Goal: Obtain resource: Download file/media

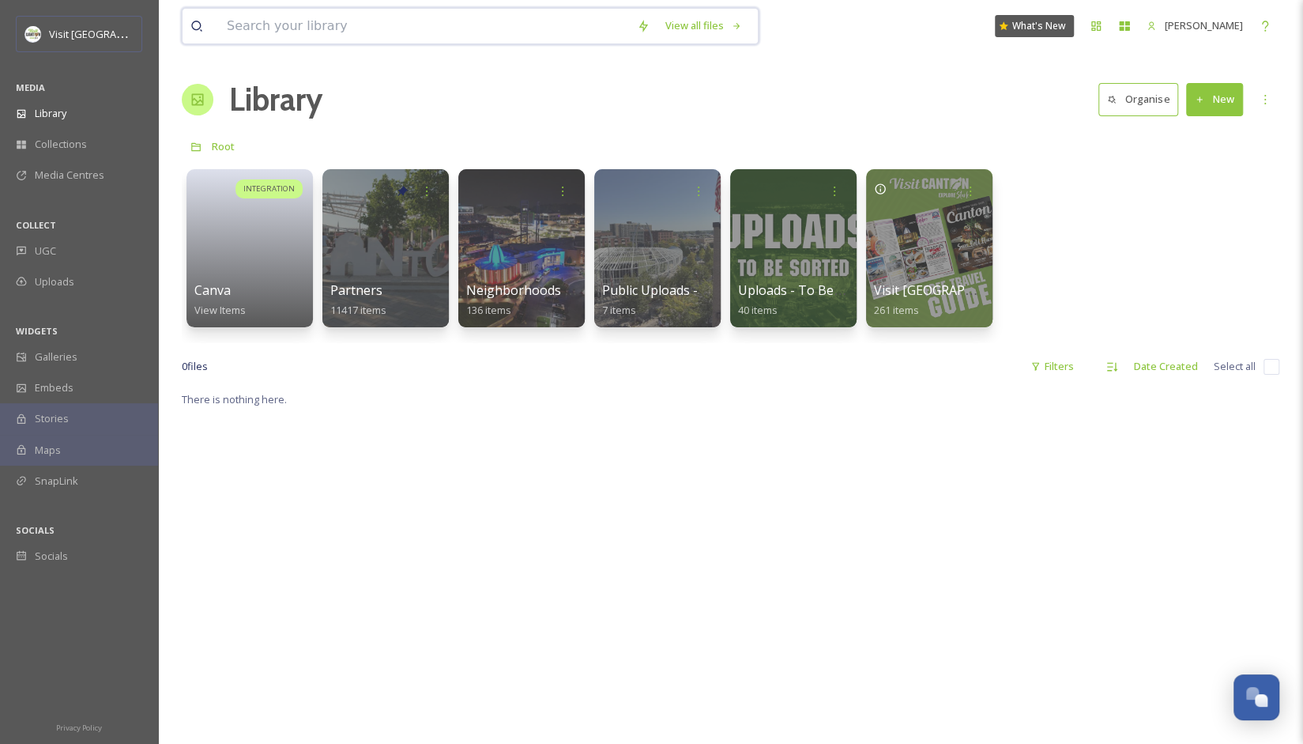
click at [525, 28] on input at bounding box center [424, 26] width 410 height 35
type input "st helena"
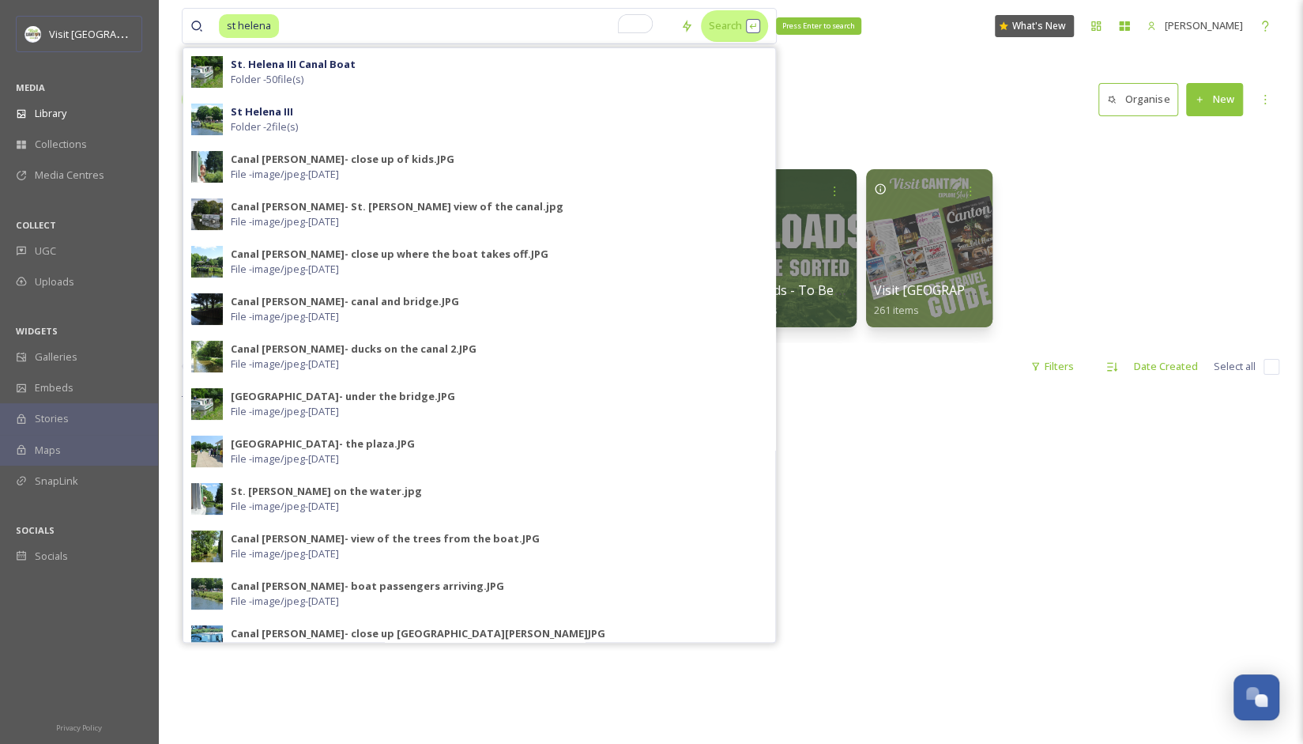
click at [701, 24] on div "Search Press Enter to search" at bounding box center [734, 25] width 67 height 31
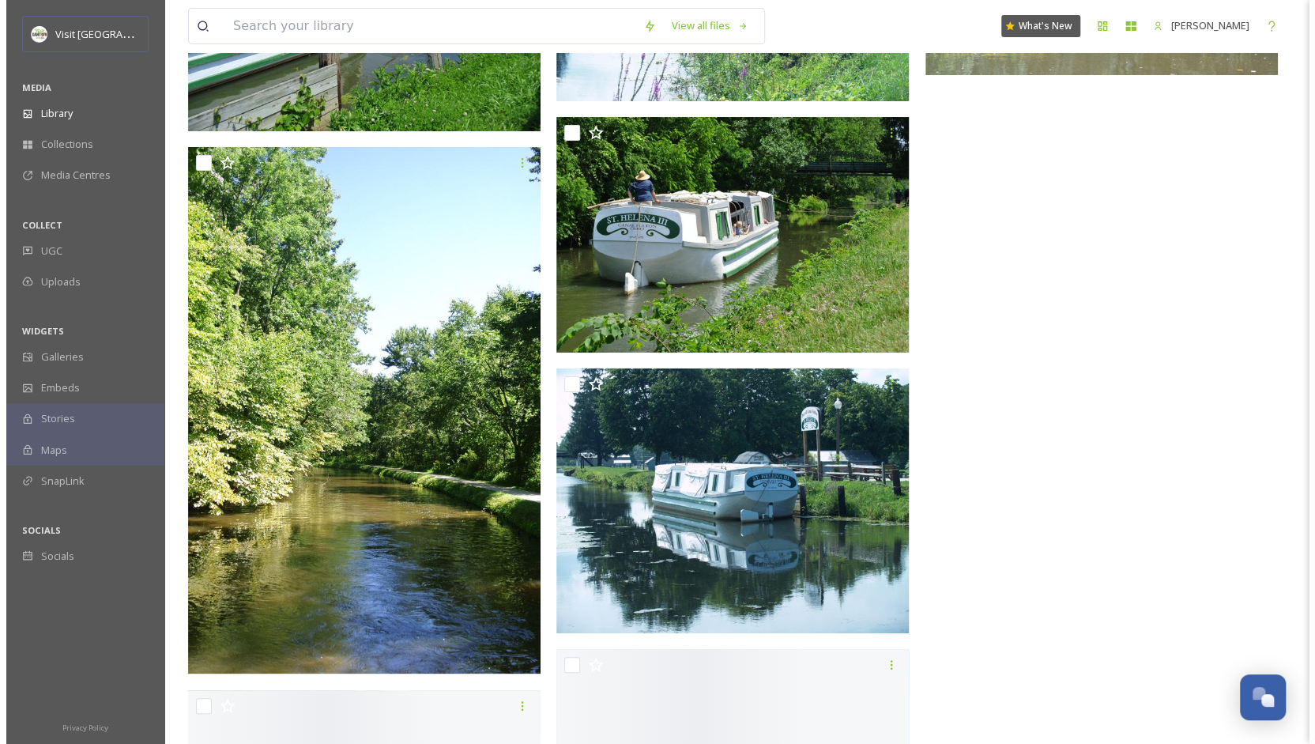
scroll to position [4346, 0]
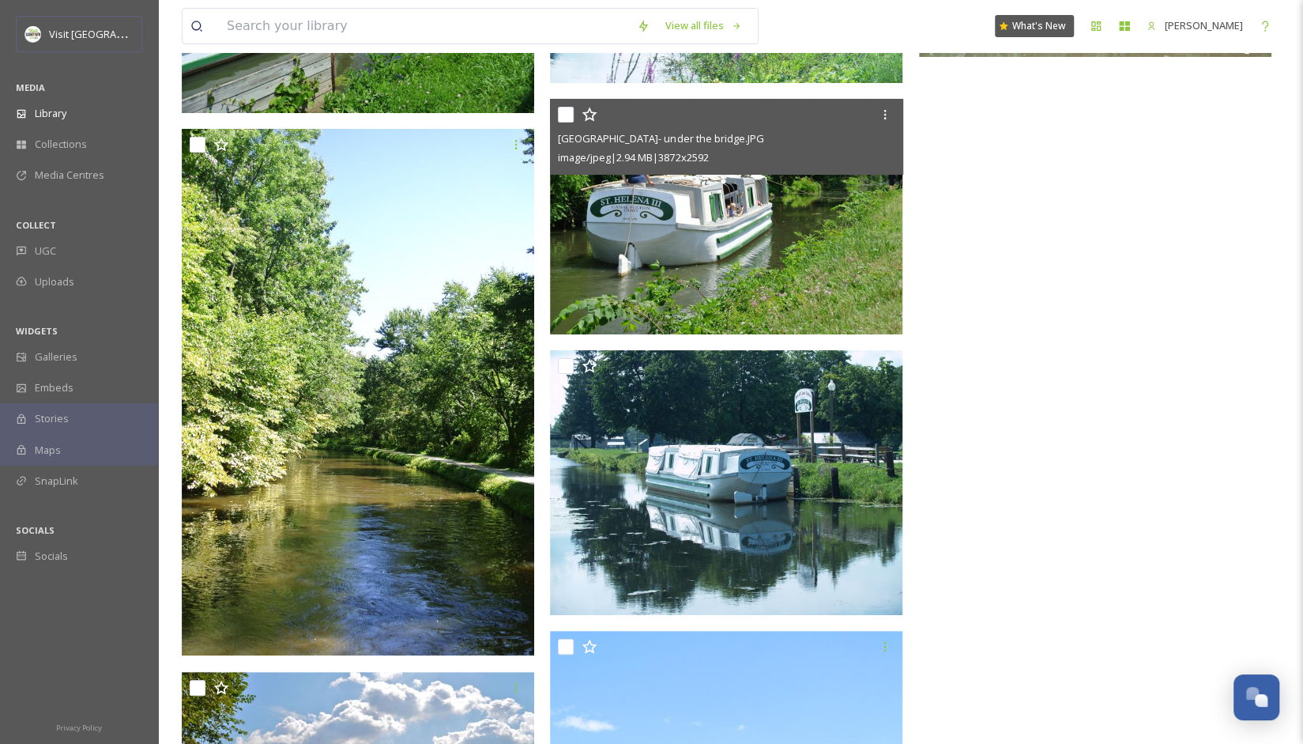
click at [730, 217] on img at bounding box center [726, 217] width 352 height 236
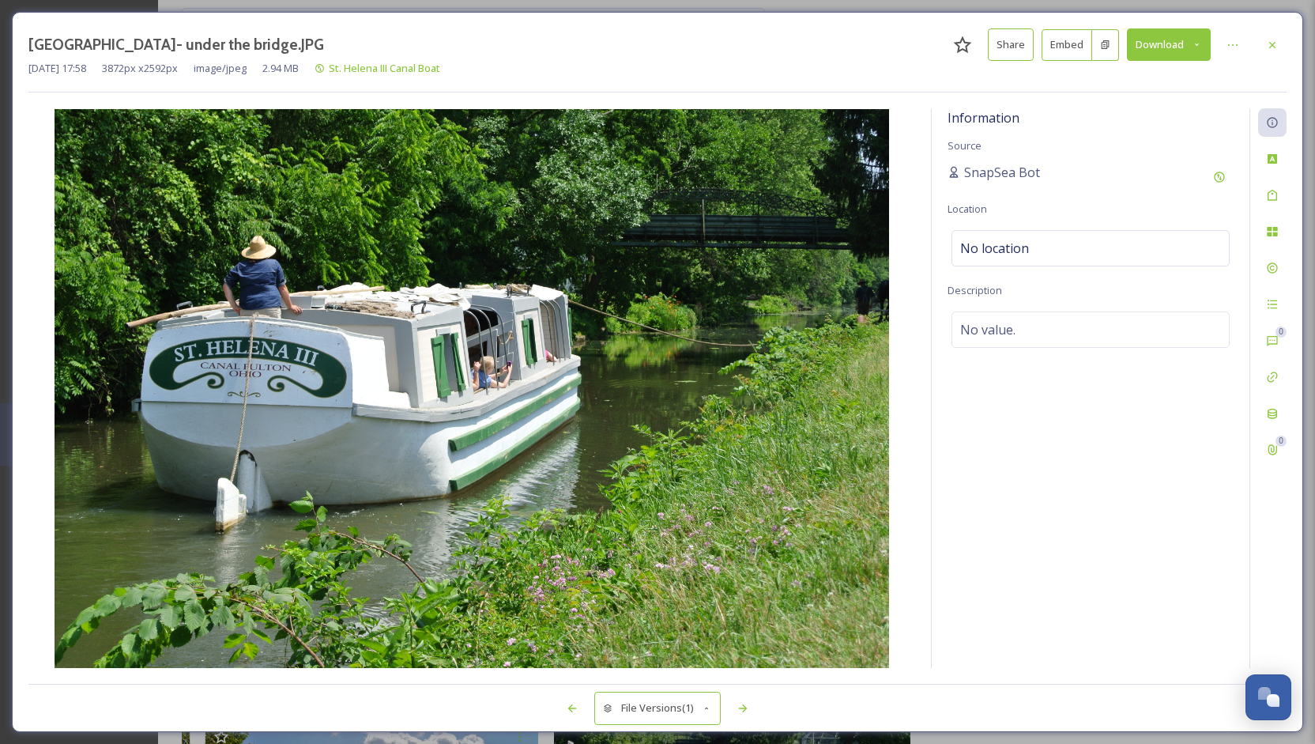
click at [1015, 48] on button "Share" at bounding box center [1011, 44] width 46 height 32
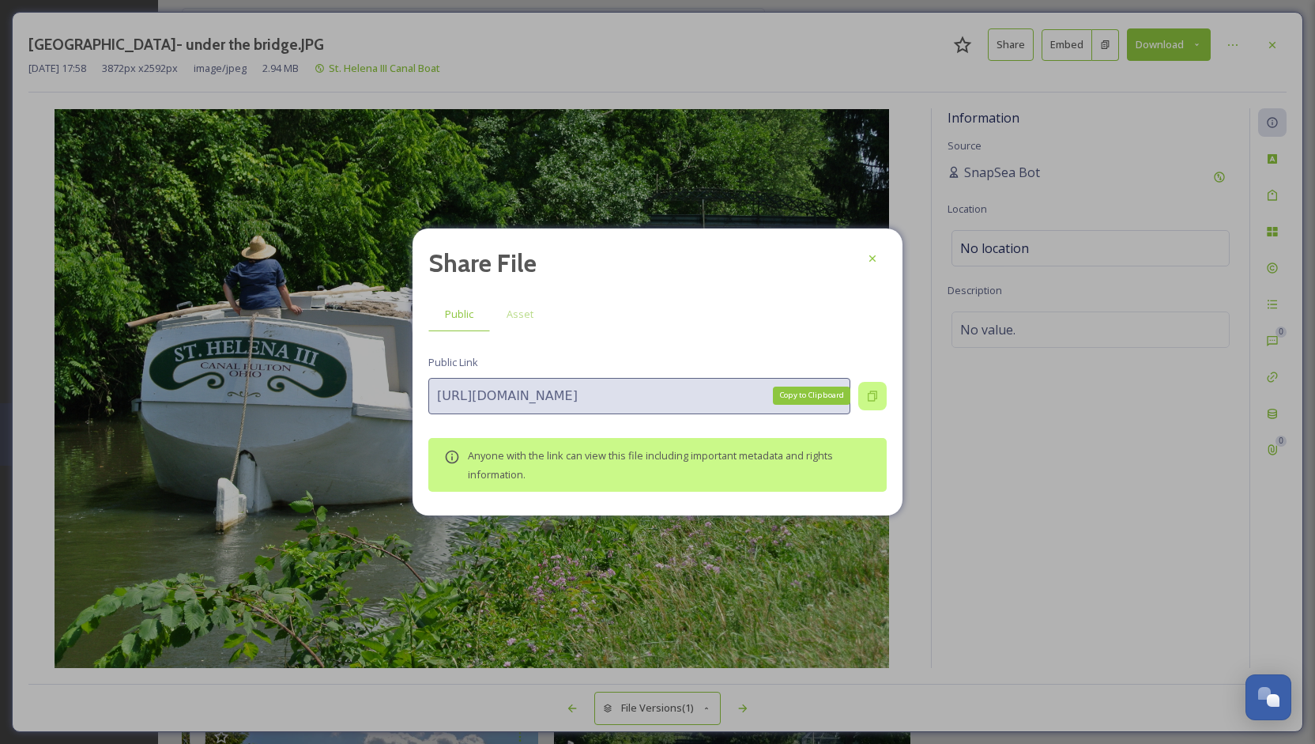
click at [877, 391] on icon at bounding box center [872, 396] width 13 height 13
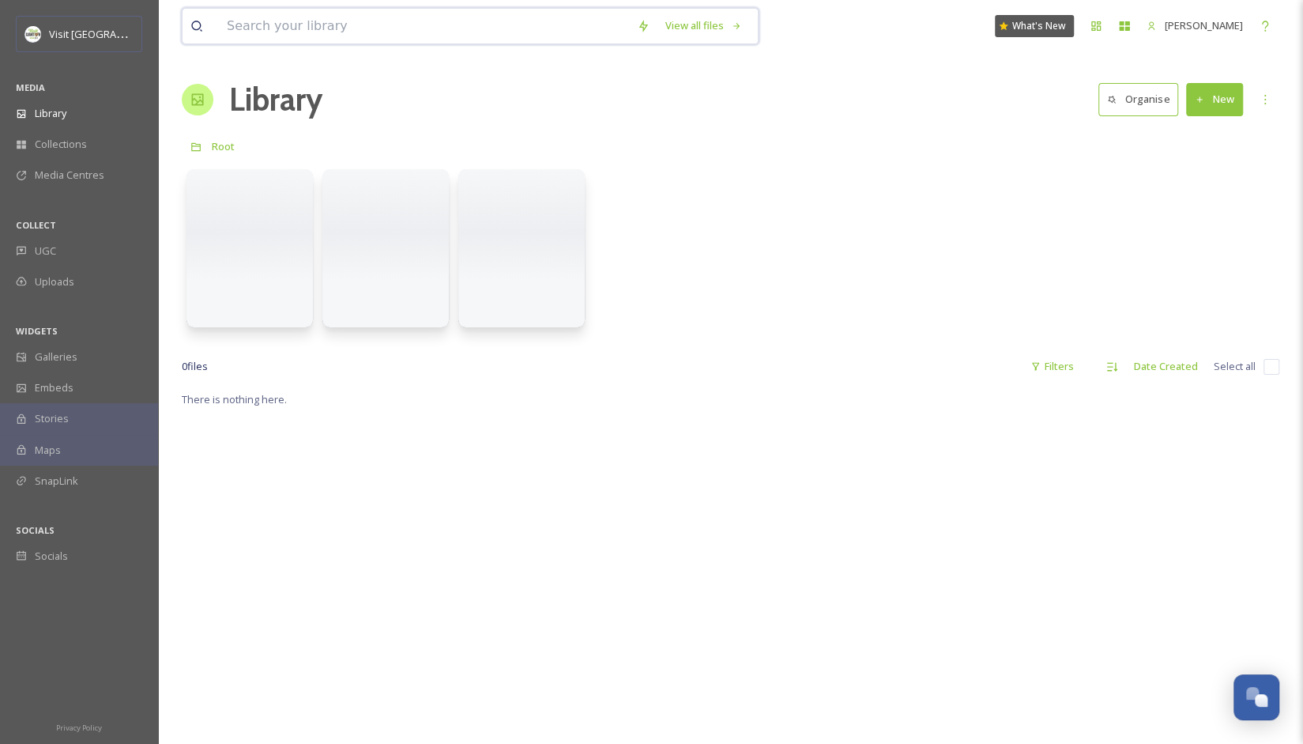
click at [328, 10] on input at bounding box center [424, 26] width 410 height 35
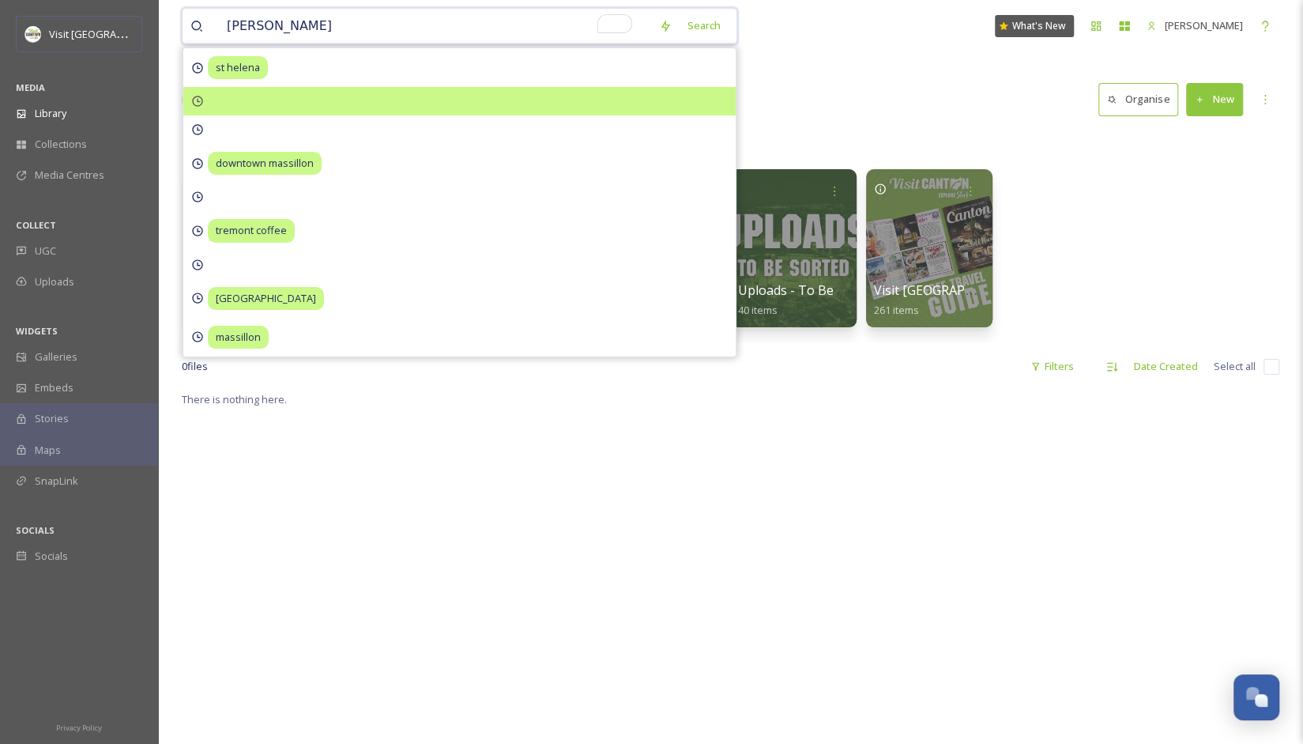
type input "paul brown"
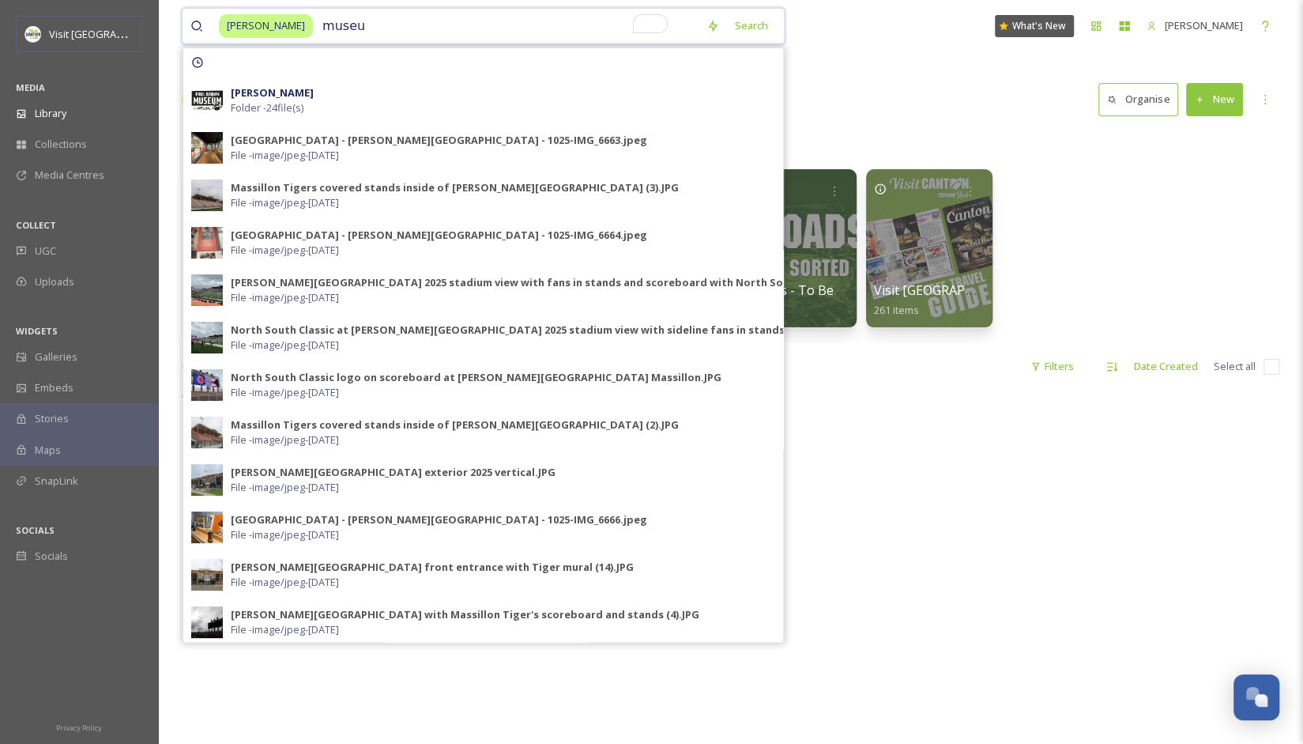
type input "museum"
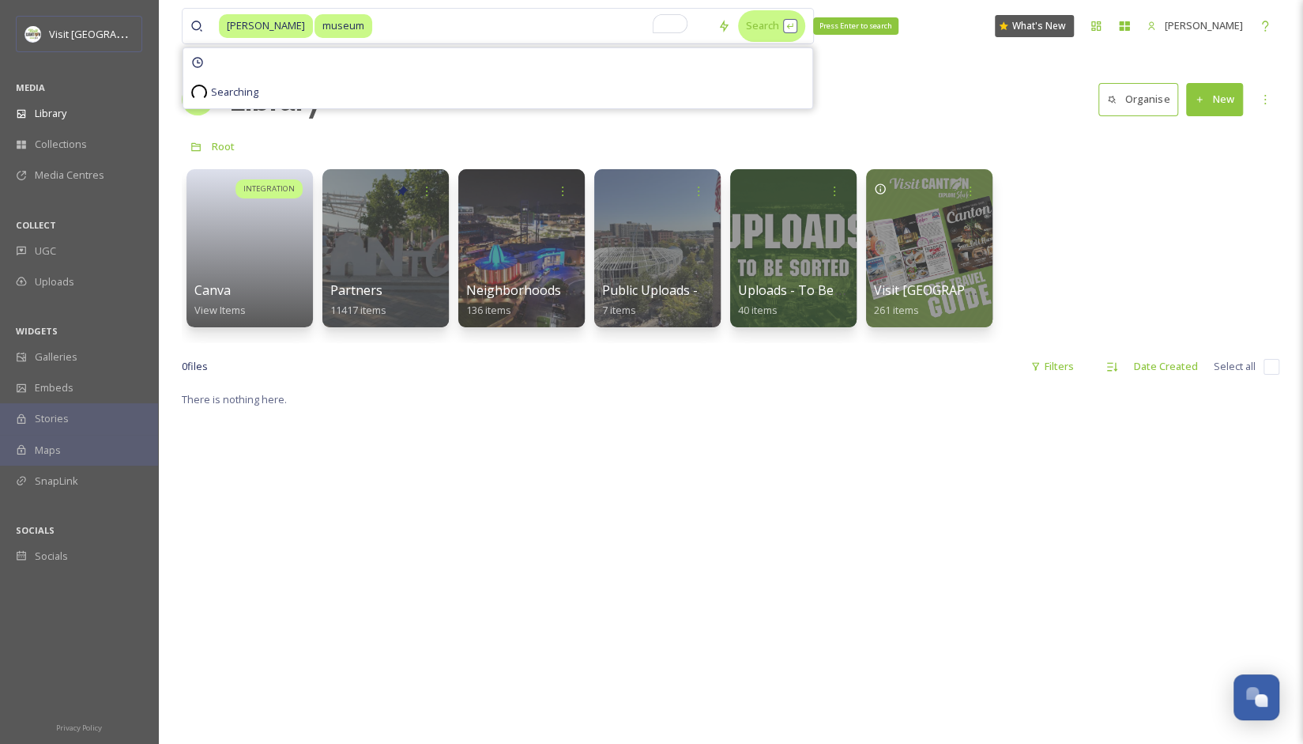
click at [740, 21] on div "Search Press Enter to search" at bounding box center [771, 25] width 67 height 31
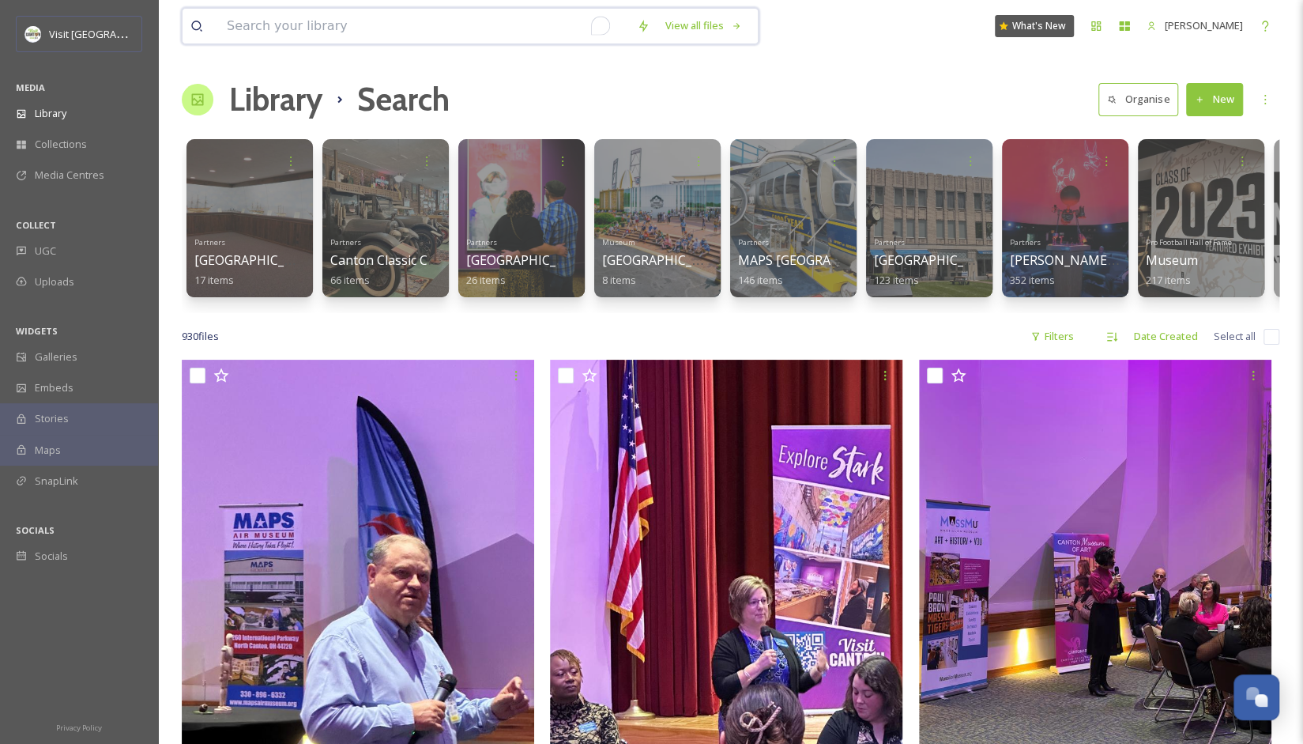
click at [272, 20] on input "To enrich screen reader interactions, please activate Accessibility in Grammarl…" at bounding box center [424, 26] width 410 height 35
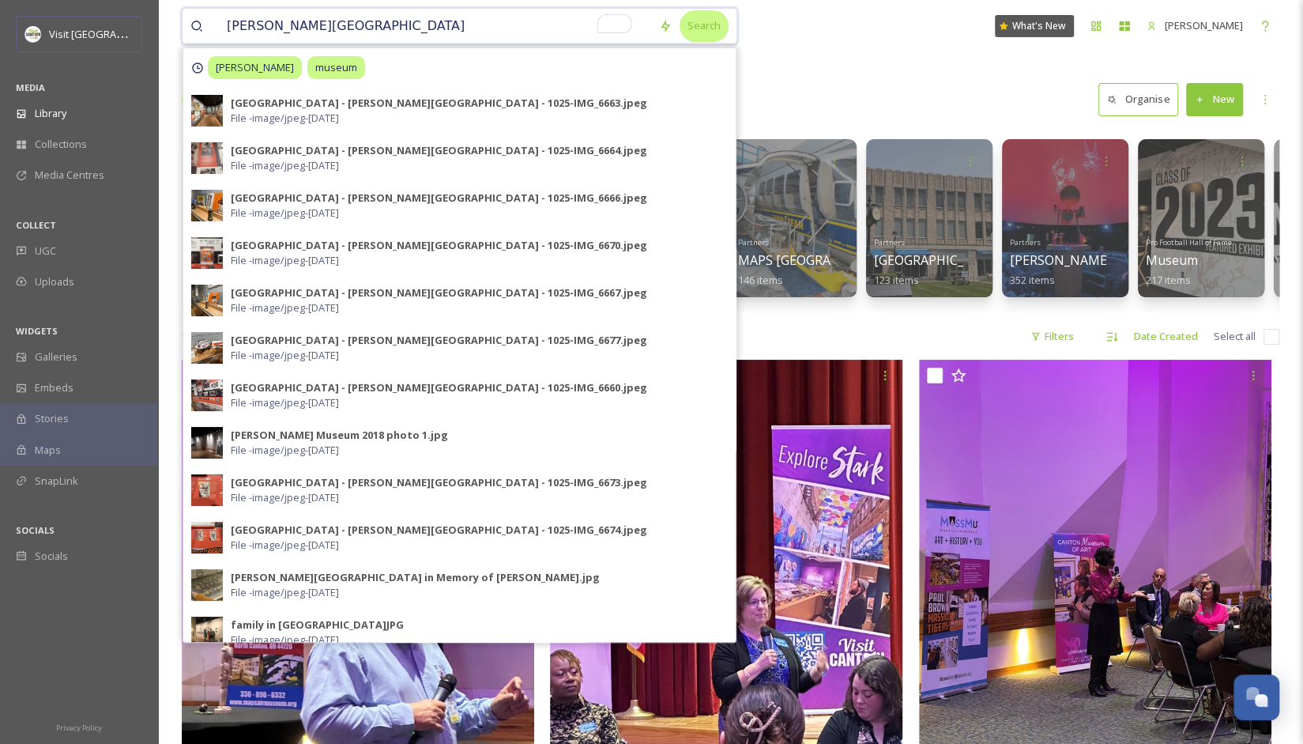
type input "paul brown museum"
click at [700, 28] on div "Search" at bounding box center [704, 25] width 49 height 31
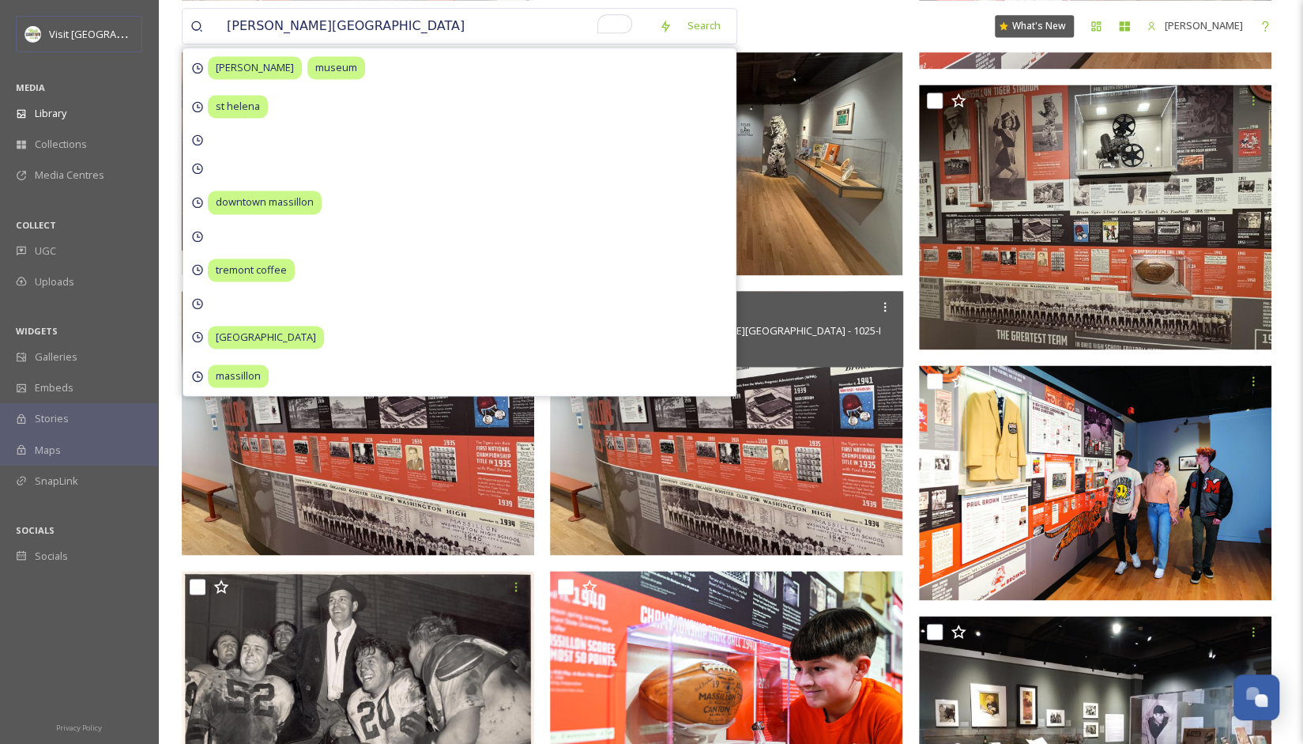
scroll to position [1581, 0]
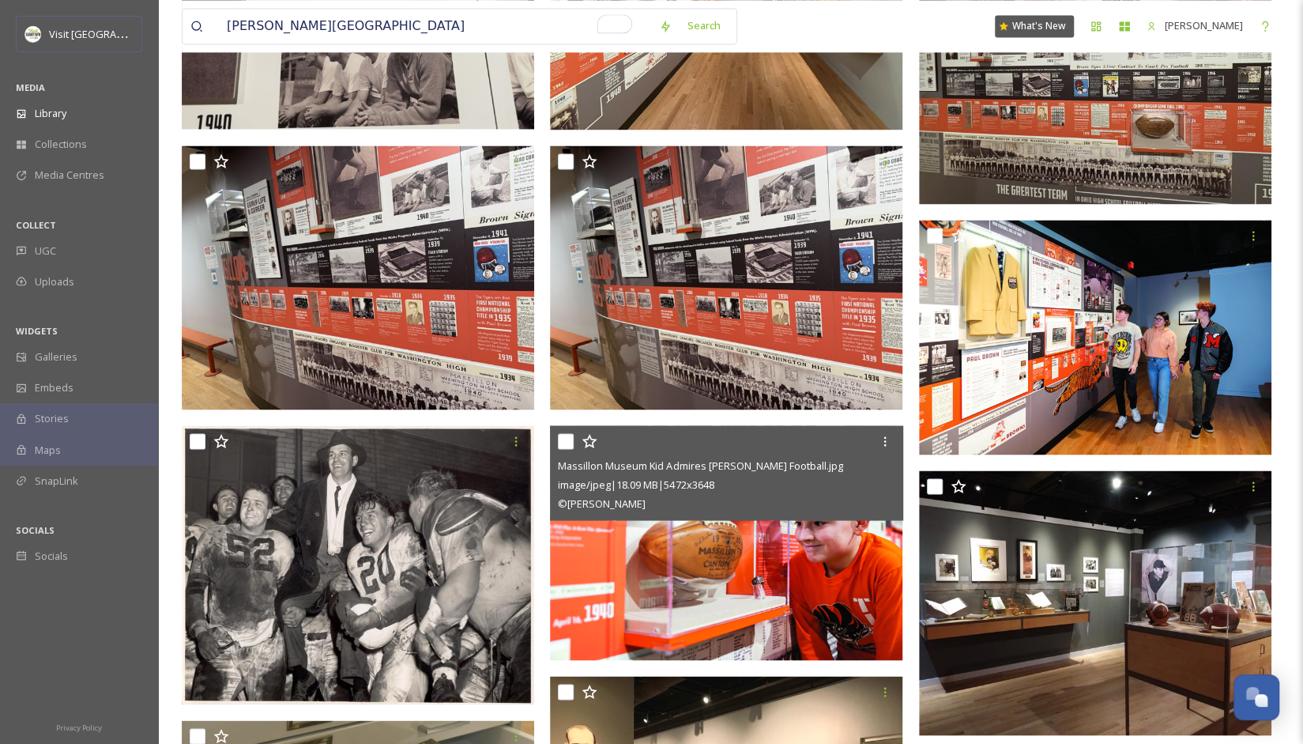
click at [787, 581] on img at bounding box center [726, 542] width 352 height 235
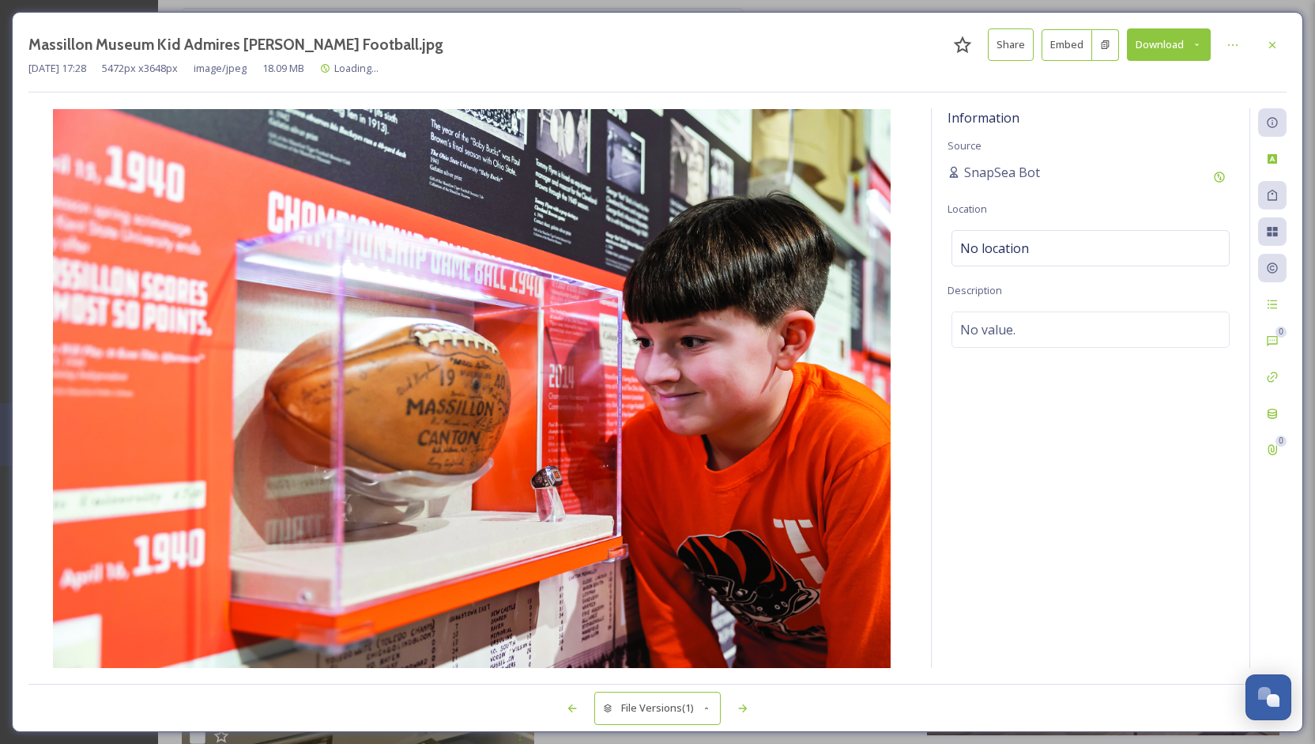
click at [1178, 43] on button "Download" at bounding box center [1169, 44] width 84 height 32
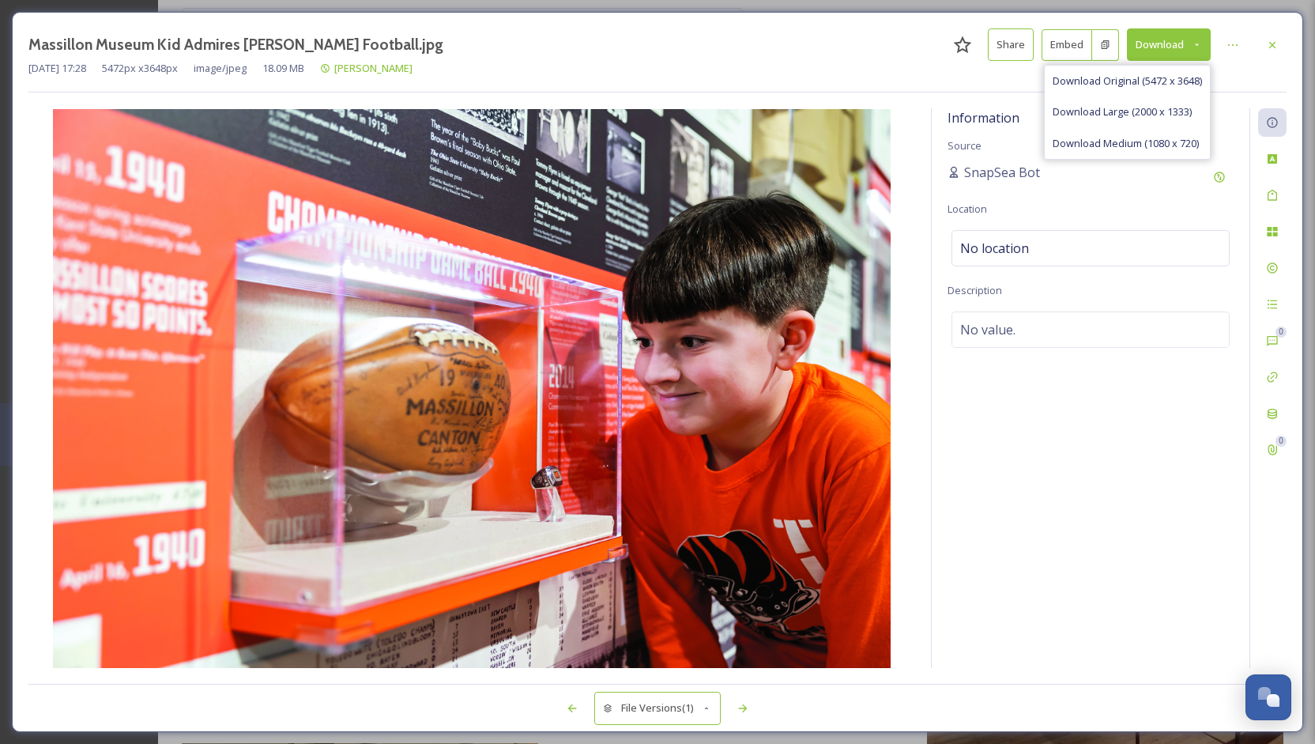
click at [1006, 40] on button "Share" at bounding box center [1011, 44] width 46 height 32
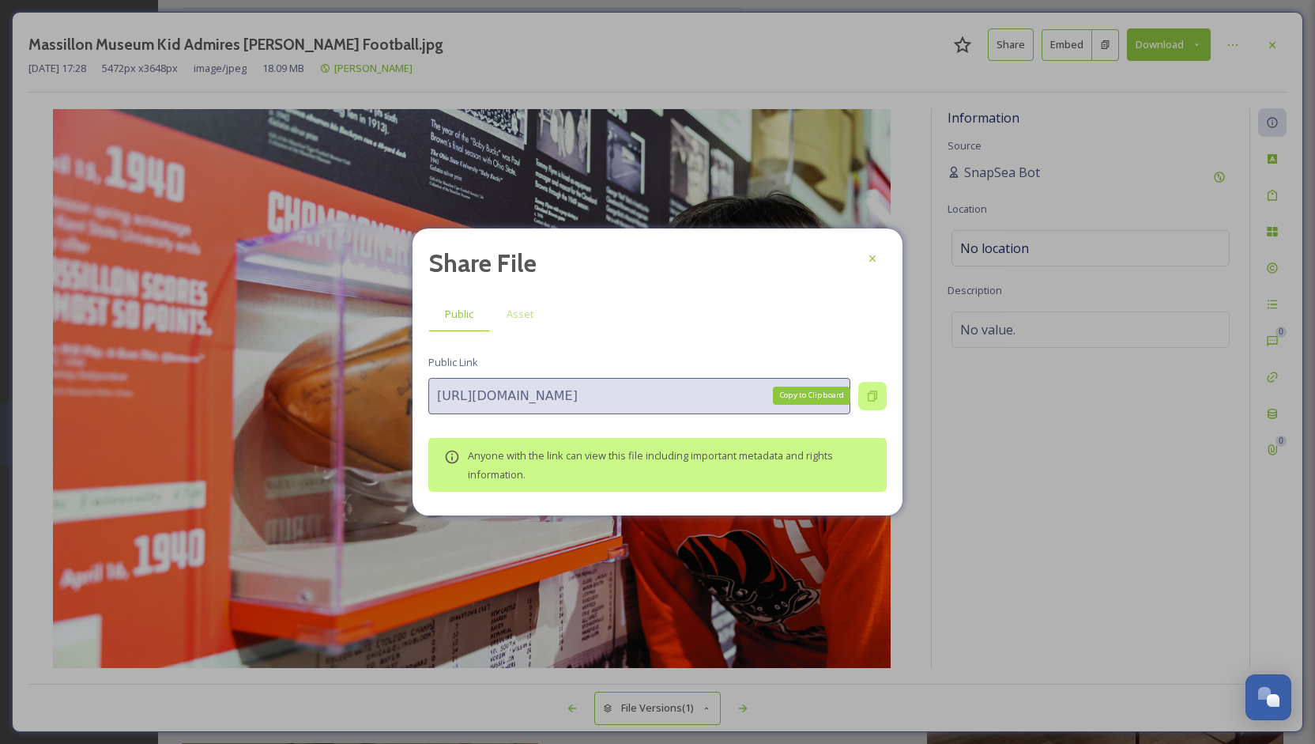
click at [876, 393] on icon at bounding box center [872, 395] width 9 height 10
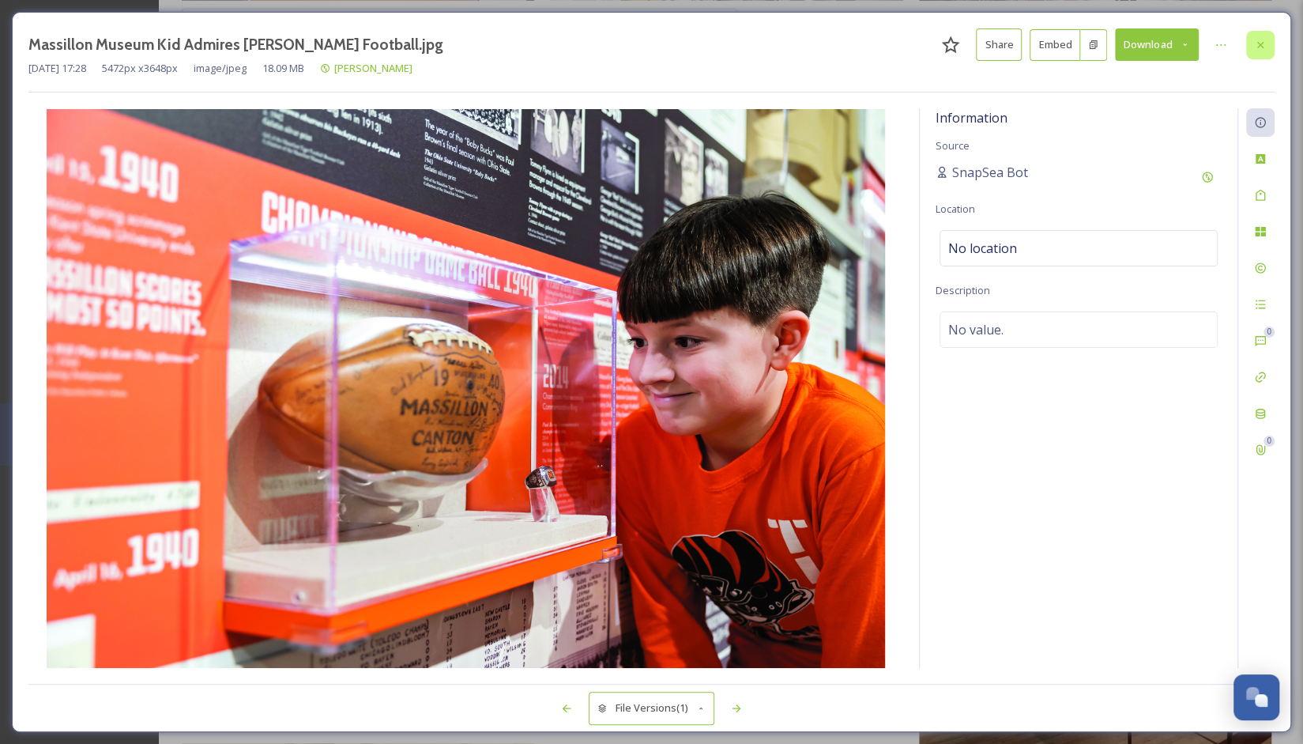
click at [1260, 39] on icon at bounding box center [1260, 45] width 13 height 13
